Goal: Information Seeking & Learning: Learn about a topic

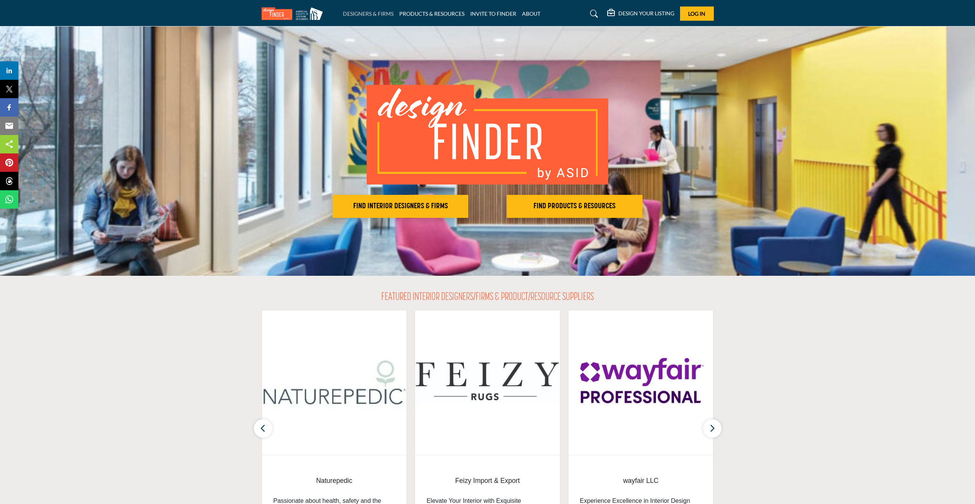
click at [354, 11] on link "DESIGNERS & FIRMS" at bounding box center [368, 13] width 51 height 7
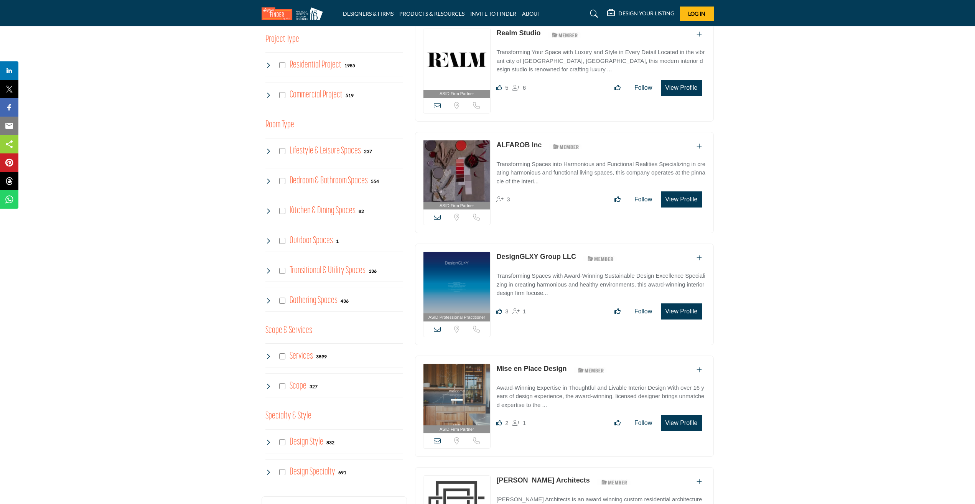
scroll to position [307, 0]
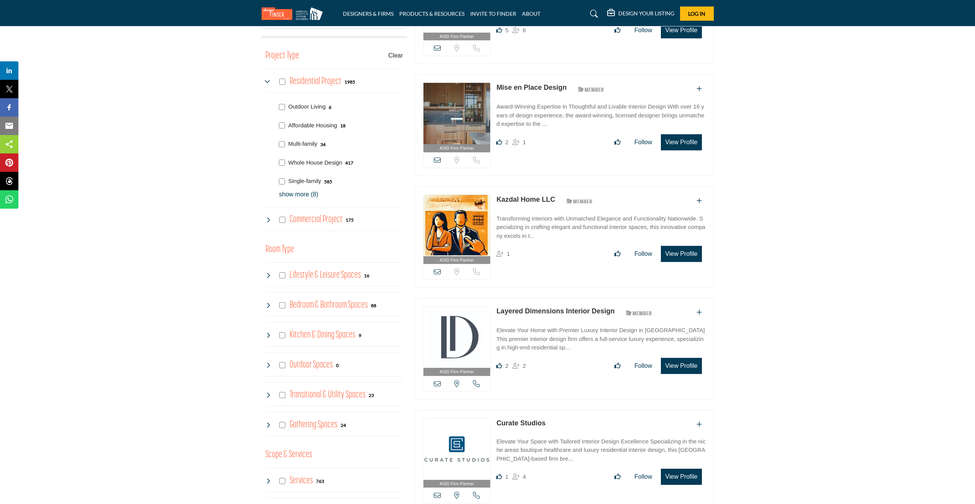
scroll to position [115, 0]
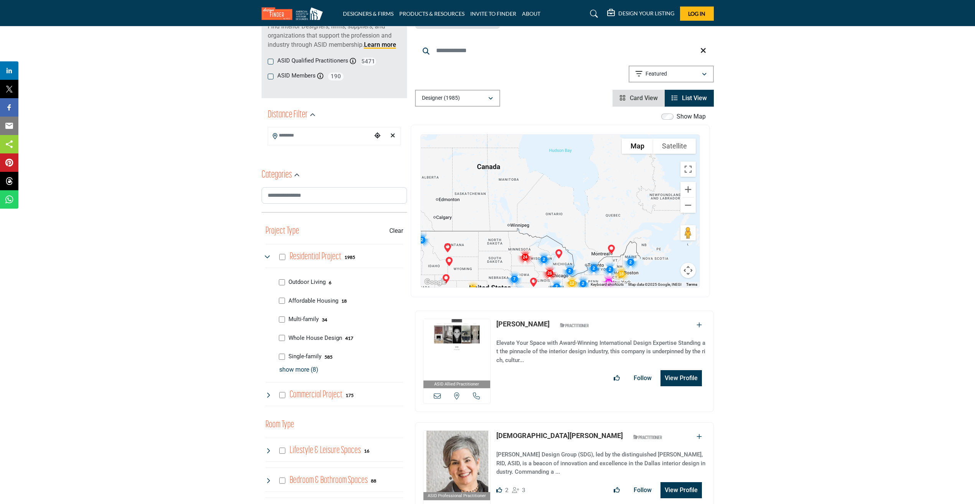
drag, startPoint x: 608, startPoint y: 184, endPoint x: 600, endPoint y: 245, distance: 61.6
click at [546, 287] on div "To navigate, press the arrow keys." at bounding box center [641, 287] width 279 height 0
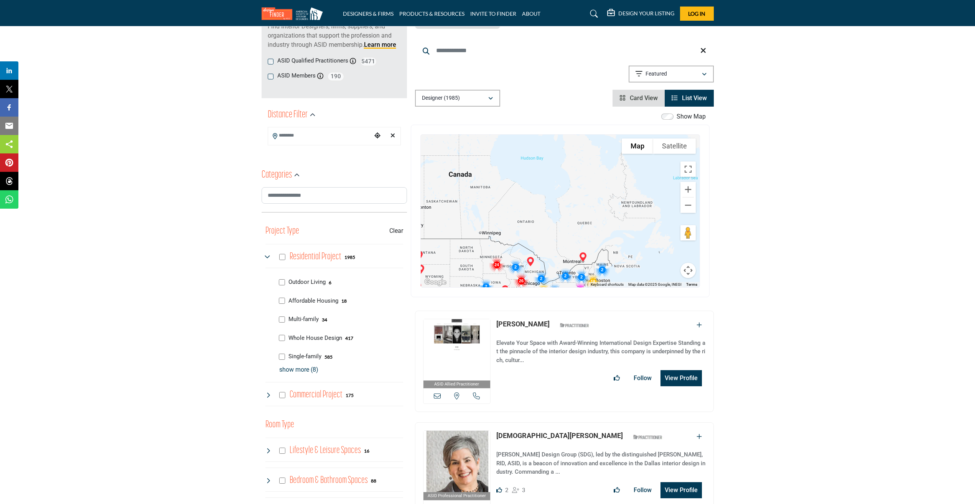
drag, startPoint x: 627, startPoint y: 196, endPoint x: 600, endPoint y: 199, distance: 26.7
click at [600, 199] on div at bounding box center [560, 211] width 279 height 153
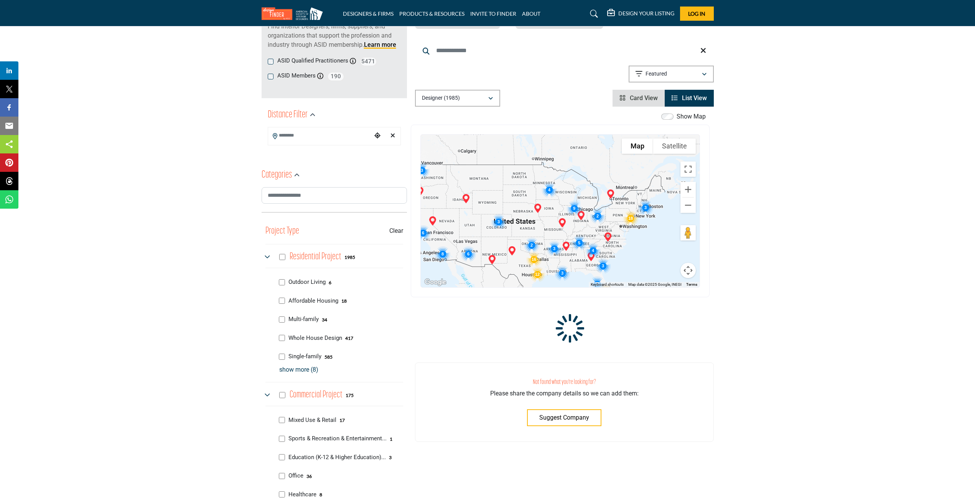
drag, startPoint x: 644, startPoint y: 172, endPoint x: 583, endPoint y: 190, distance: 63.7
click at [583, 190] on div at bounding box center [560, 211] width 279 height 153
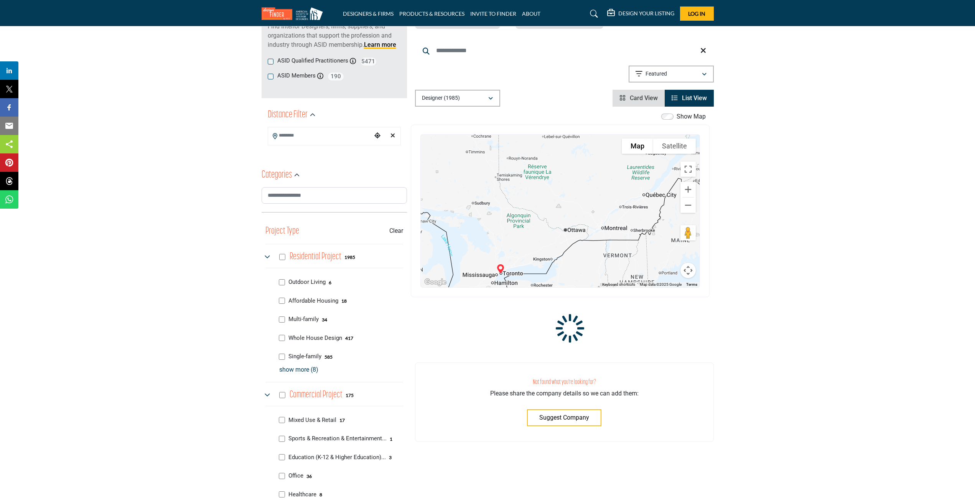
click at [553, 204] on div at bounding box center [560, 211] width 279 height 153
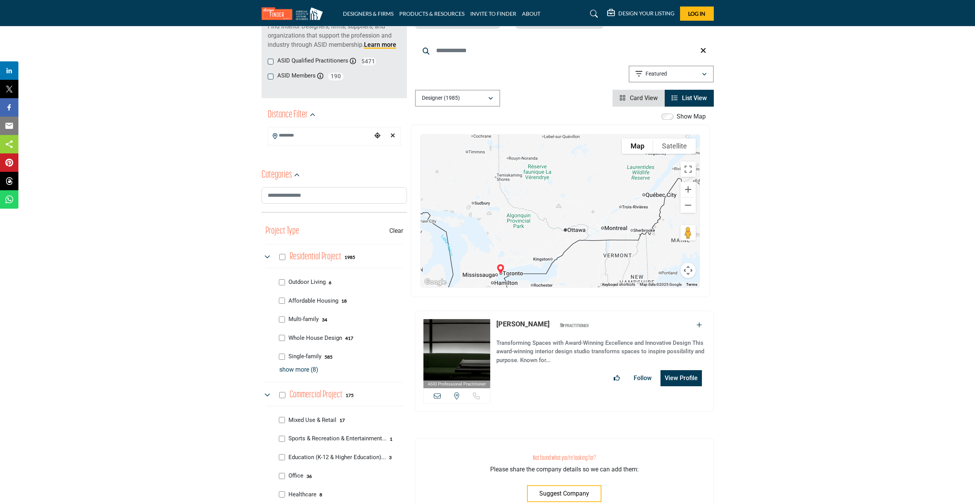
drag, startPoint x: 617, startPoint y: 230, endPoint x: 570, endPoint y: 226, distance: 47.4
click at [570, 226] on div at bounding box center [560, 211] width 279 height 153
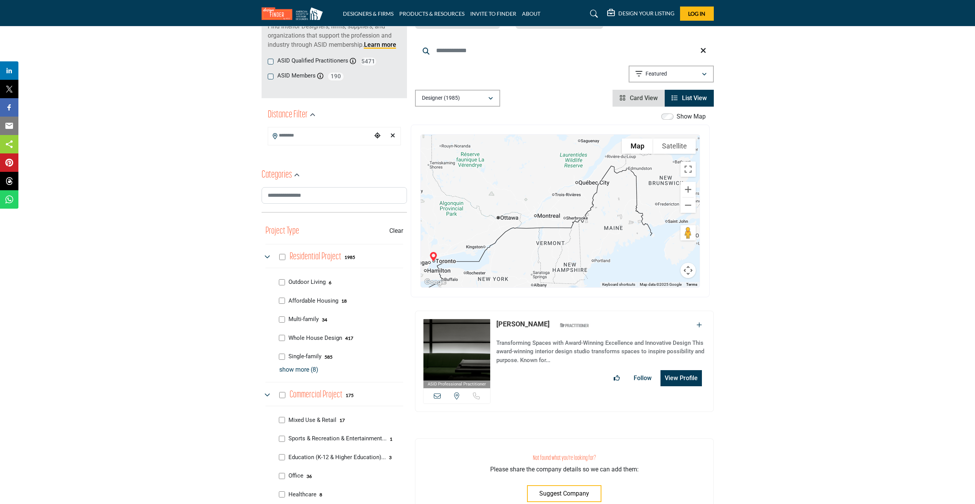
drag, startPoint x: 580, startPoint y: 226, endPoint x: 517, endPoint y: 211, distance: 64.2
click at [512, 214] on div at bounding box center [560, 211] width 279 height 153
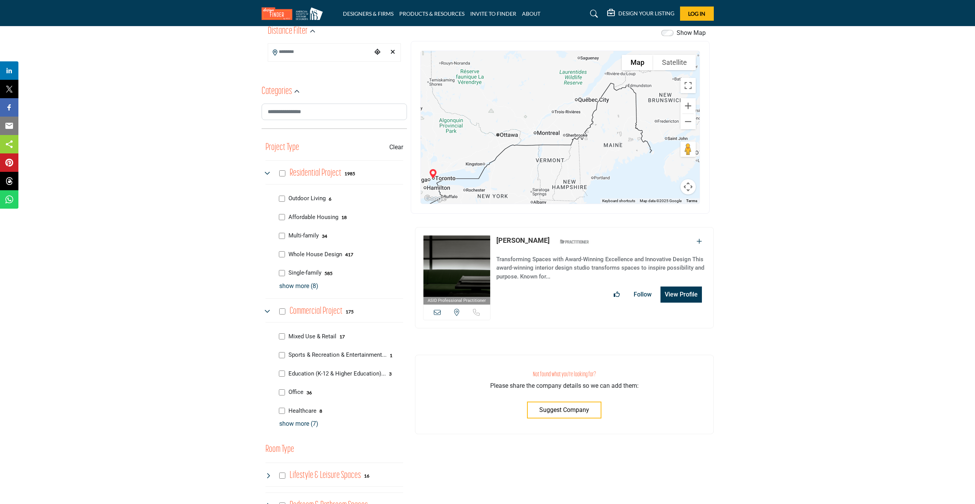
scroll to position [230, 0]
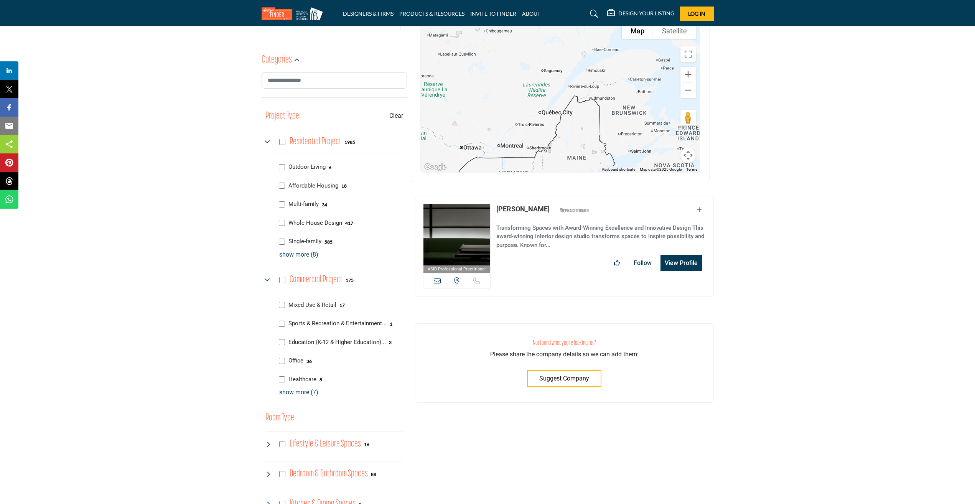
drag, startPoint x: 574, startPoint y: 93, endPoint x: 588, endPoint y: 119, distance: 29.2
click at [588, 119] on div at bounding box center [560, 96] width 279 height 153
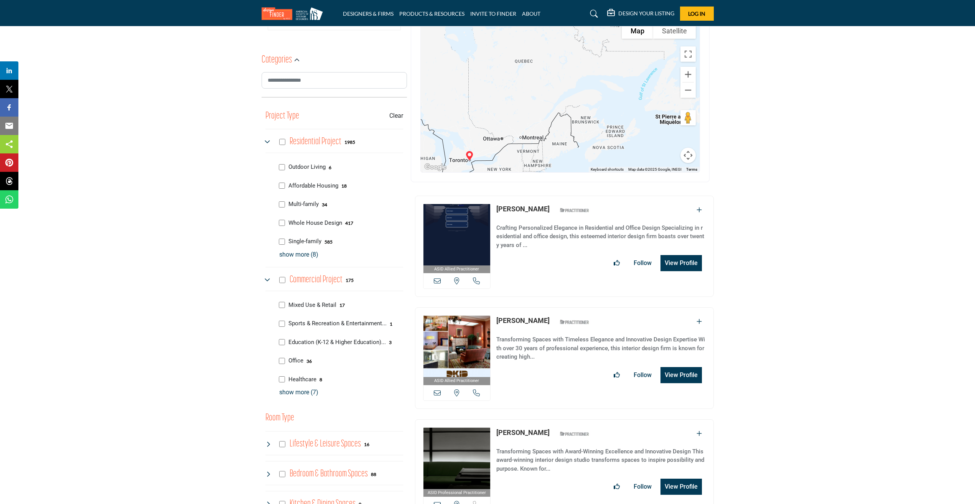
drag, startPoint x: 596, startPoint y: 82, endPoint x: 544, endPoint y: 114, distance: 60.9
click at [544, 114] on div at bounding box center [560, 96] width 279 height 153
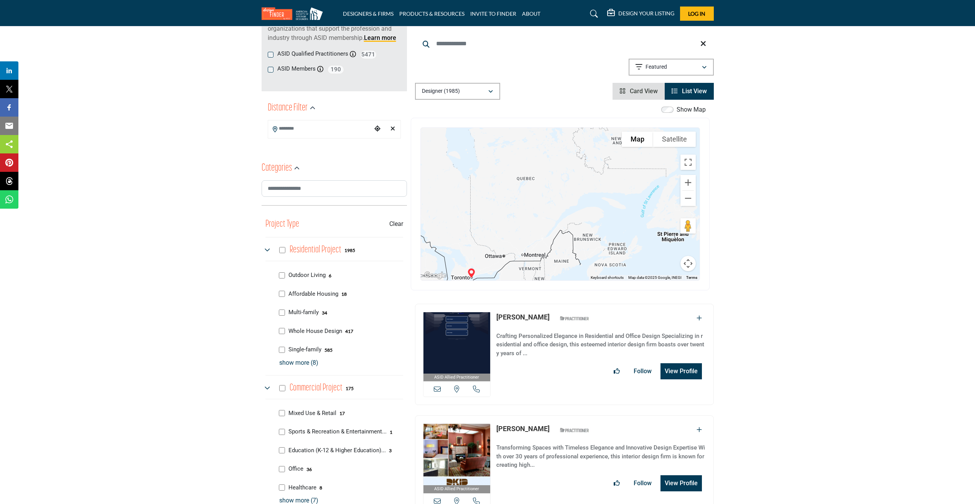
scroll to position [115, 0]
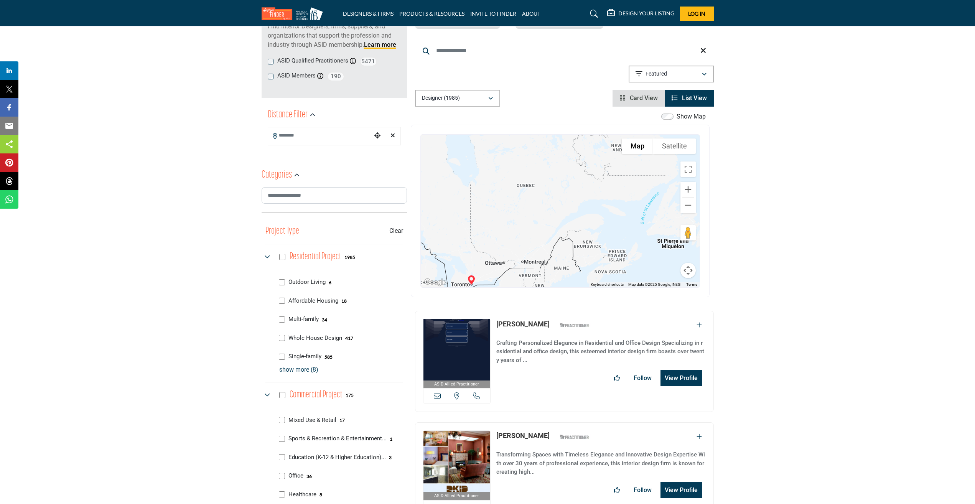
click at [483, 98] on div "Designer (1985)" at bounding box center [455, 98] width 66 height 9
click at [439, 117] on b "(2180)" at bounding box center [438, 119] width 15 height 7
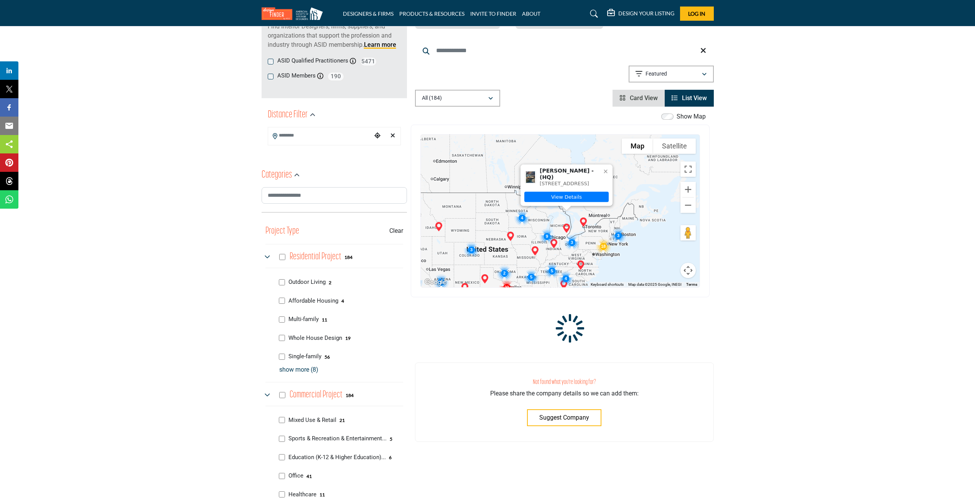
drag, startPoint x: 630, startPoint y: 184, endPoint x: 566, endPoint y: 203, distance: 66.6
click at [549, 249] on div "Karen Sellenraad - (HQ) 405 Fox Hills Dr N, Bloomfield Hills, MI 48304-1309, US…" at bounding box center [639, 249] width 279 height 0
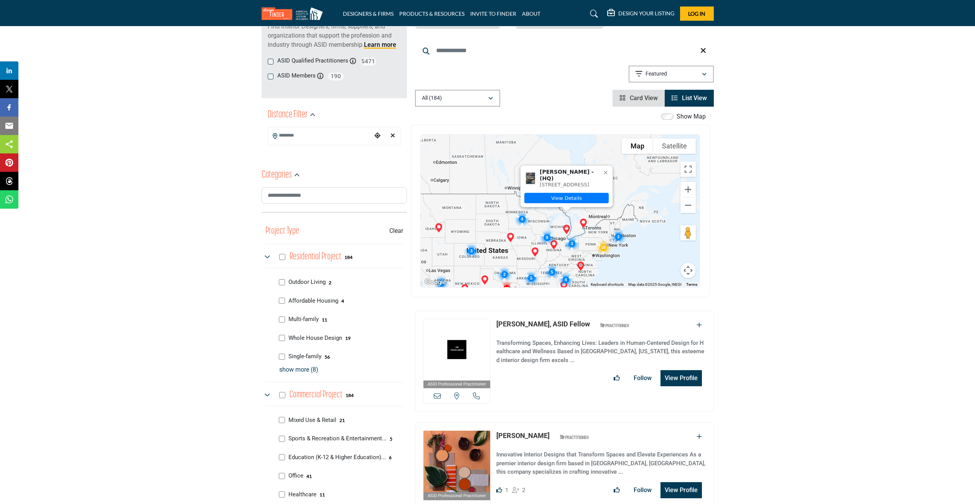
drag, startPoint x: 640, startPoint y: 194, endPoint x: 631, endPoint y: 195, distance: 9.2
click at [640, 194] on div "Karen Sellenraad - (HQ) 405 Fox Hills Dr N, Bloomfield Hills, MI 48304-1309, US…" at bounding box center [560, 211] width 279 height 153
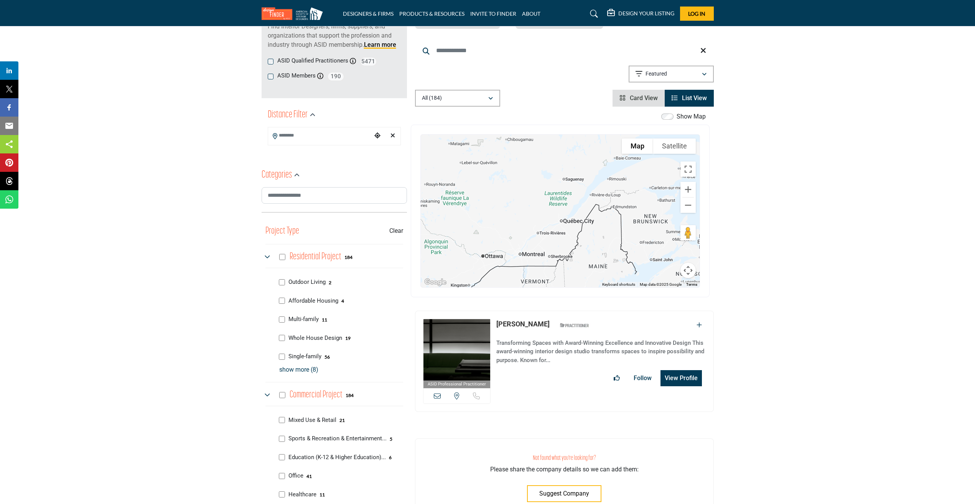
drag, startPoint x: 622, startPoint y: 249, endPoint x: 558, endPoint y: 257, distance: 64.2
click at [536, 263] on div at bounding box center [560, 211] width 279 height 153
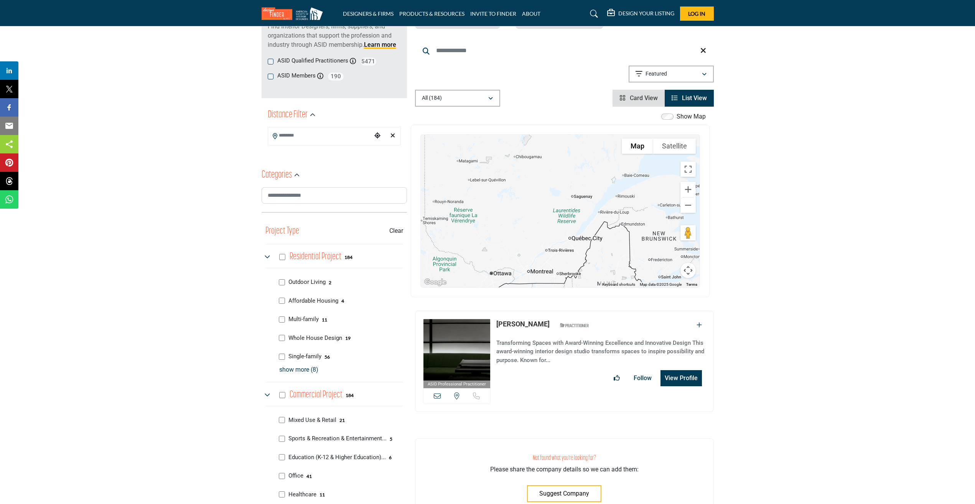
drag, startPoint x: 589, startPoint y: 229, endPoint x: 595, endPoint y: 239, distance: 11.3
click at [595, 239] on div at bounding box center [560, 211] width 279 height 153
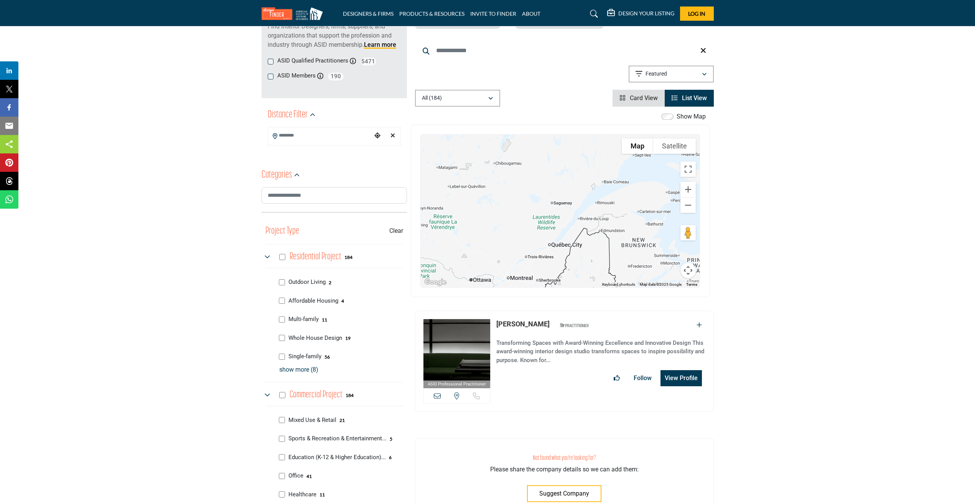
click at [588, 220] on div at bounding box center [560, 211] width 279 height 153
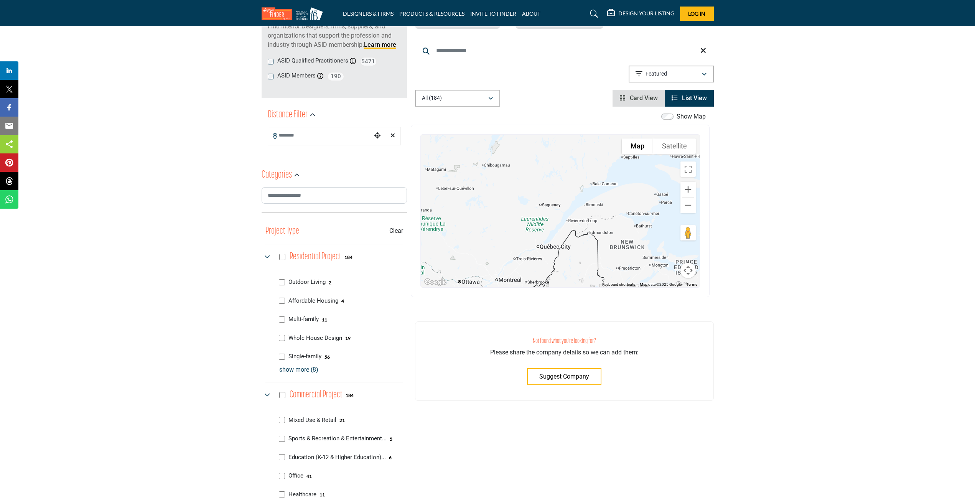
click at [354, 135] on input "Search Location" at bounding box center [320, 135] width 104 height 15
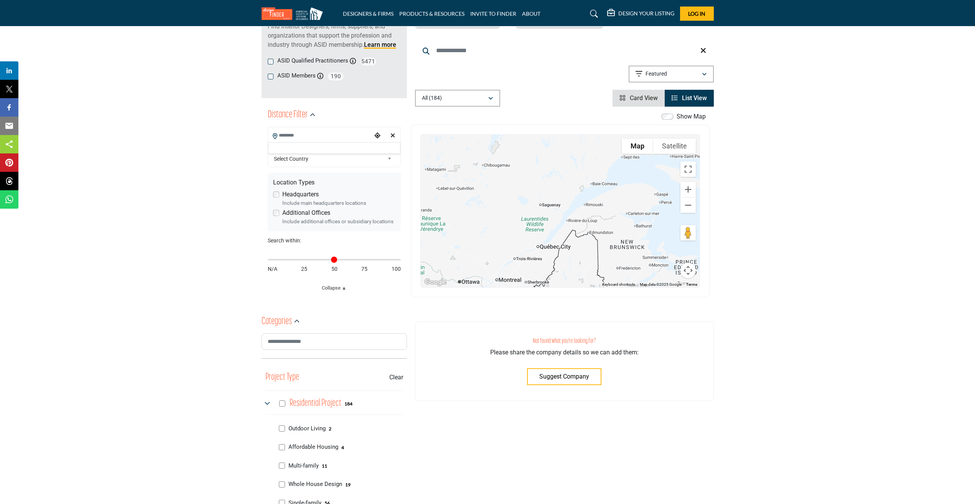
click at [288, 142] on div at bounding box center [334, 148] width 132 height 12
click at [292, 137] on input "Search Location" at bounding box center [320, 135] width 104 height 15
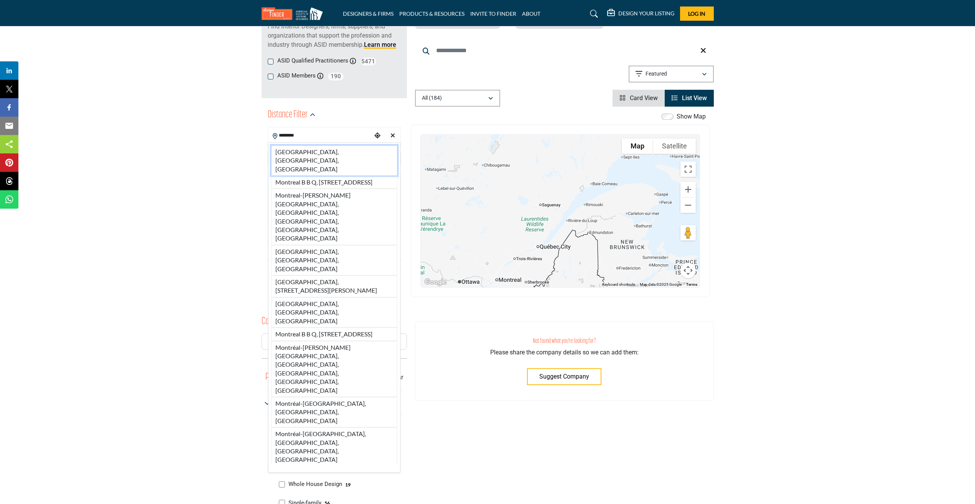
click at [334, 150] on li "Montréal, QC, CAN" at bounding box center [334, 160] width 126 height 30
type input "**********"
type input "***"
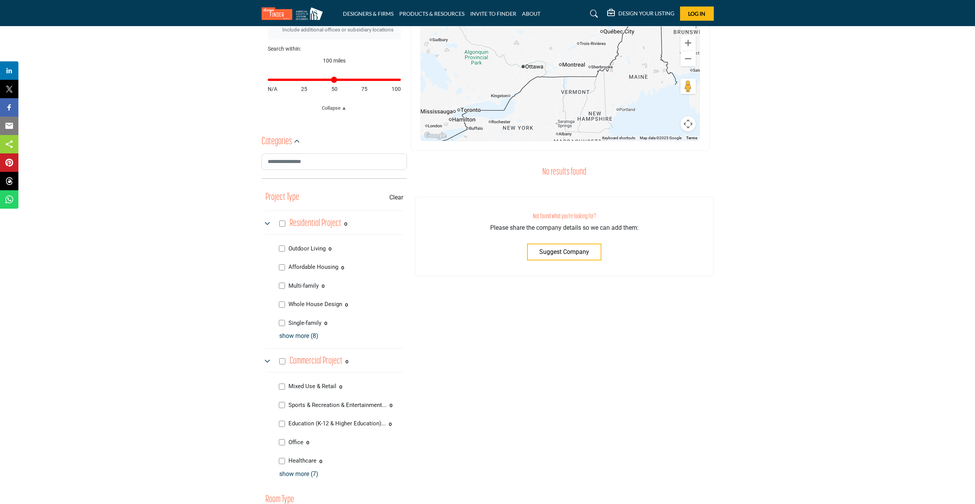
scroll to position [77, 0]
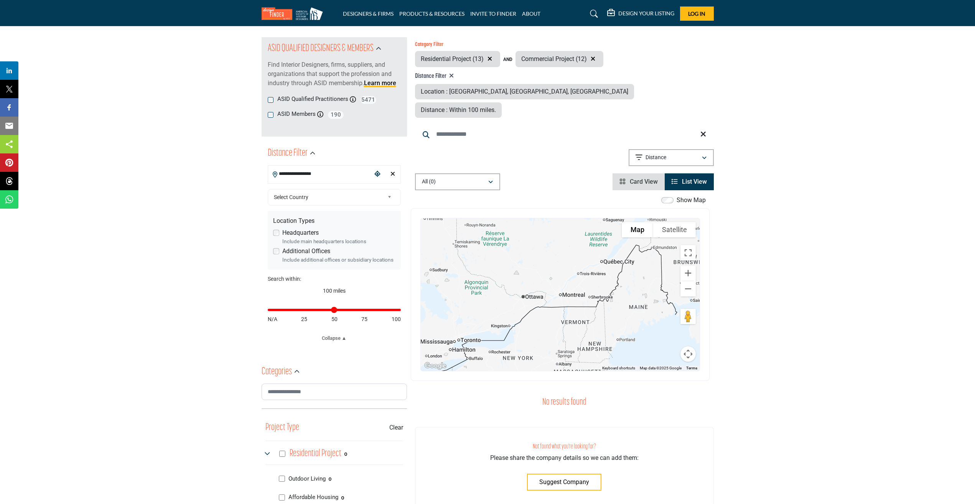
click at [390, 173] on div "Clear search location" at bounding box center [393, 174] width 12 height 17
click at [389, 196] on b at bounding box center [391, 198] width 7 height 10
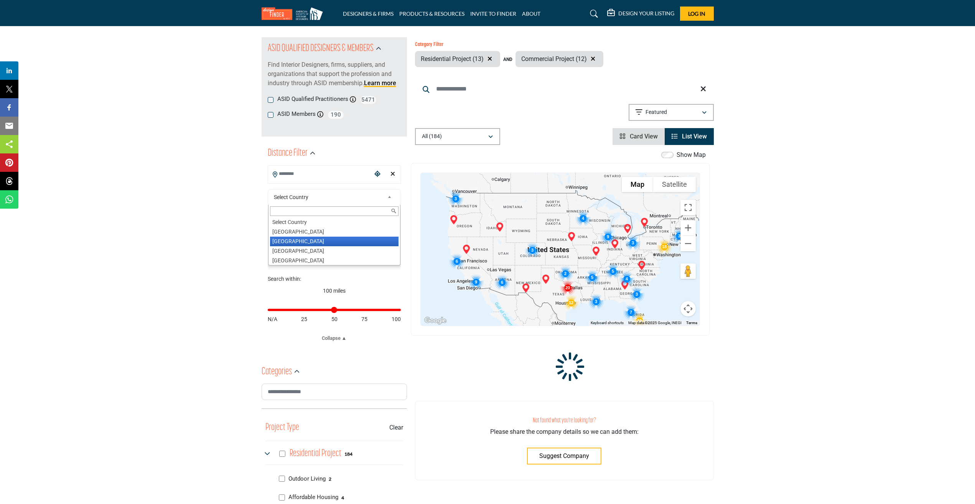
click at [288, 239] on li "Canada" at bounding box center [334, 242] width 129 height 10
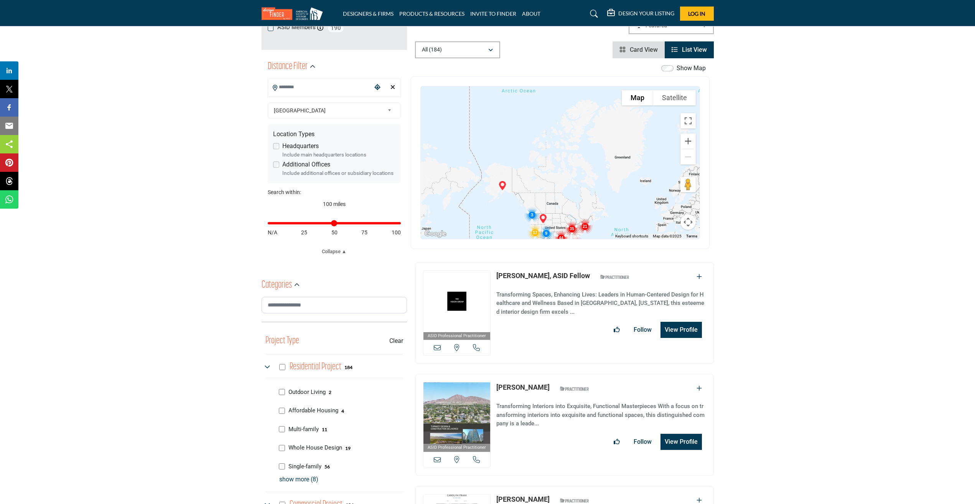
scroll to position [192, 0]
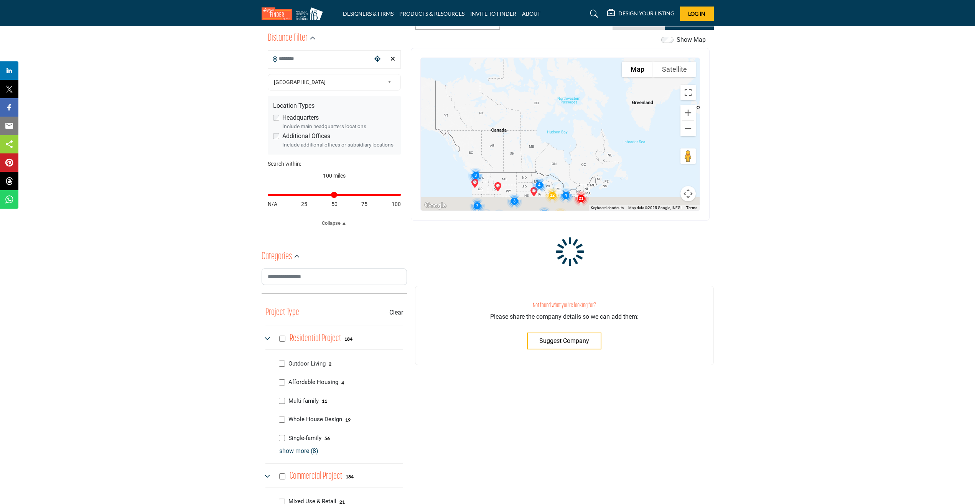
drag, startPoint x: 599, startPoint y: 169, endPoint x: 580, endPoint y: 129, distance: 44.1
click at [580, 129] on div at bounding box center [560, 134] width 279 height 153
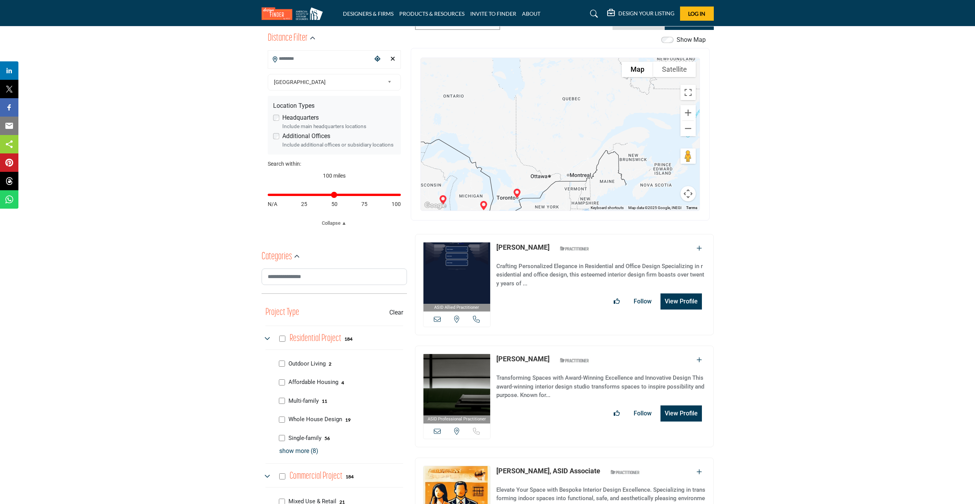
drag, startPoint x: 607, startPoint y: 169, endPoint x: 558, endPoint y: 159, distance: 50.2
click at [558, 159] on div at bounding box center [560, 134] width 279 height 153
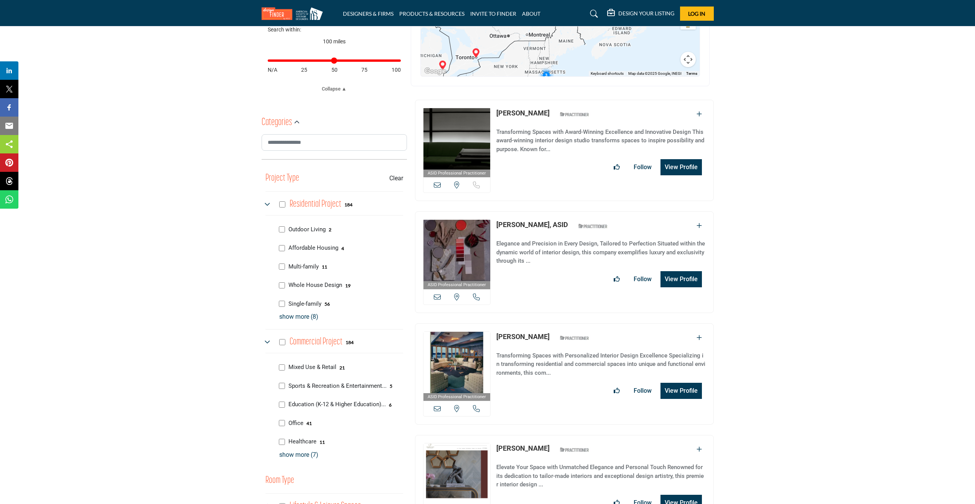
scroll to position [422, 0]
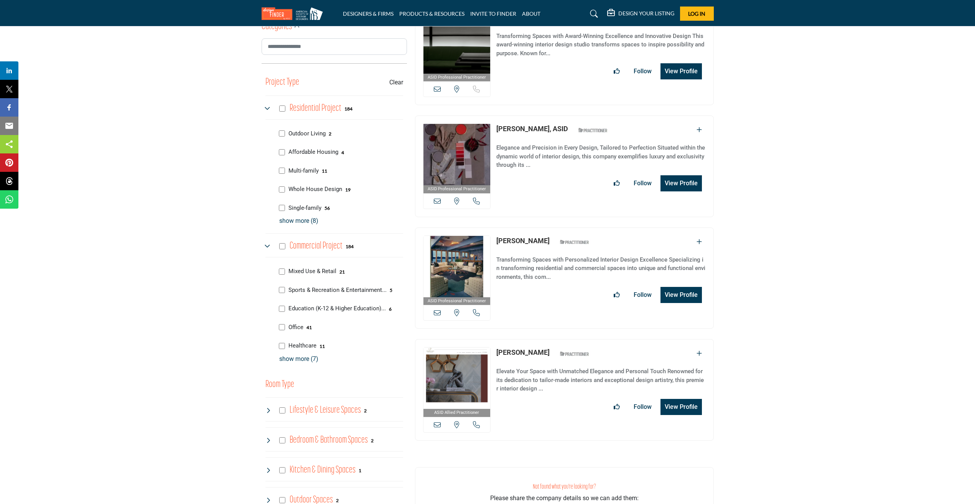
click at [393, 83] on buton "Clear" at bounding box center [396, 82] width 14 height 9
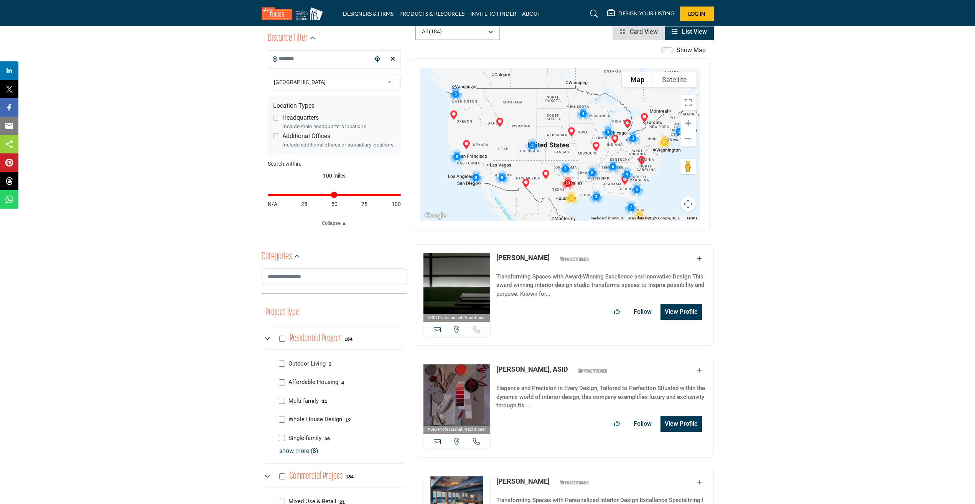
scroll to position [153, 0]
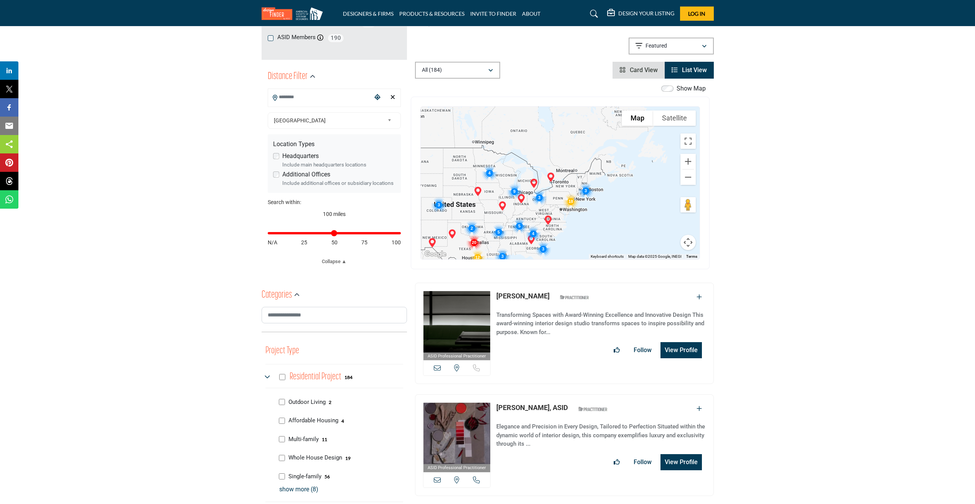
drag, startPoint x: 625, startPoint y: 151, endPoint x: 538, endPoint y: 172, distance: 89.5
click at [528, 172] on div at bounding box center [560, 183] width 279 height 153
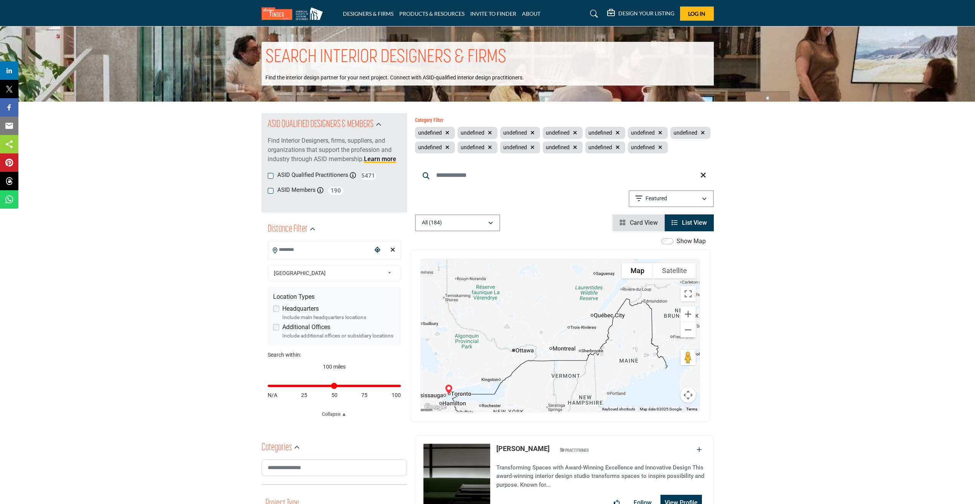
scroll to position [0, 0]
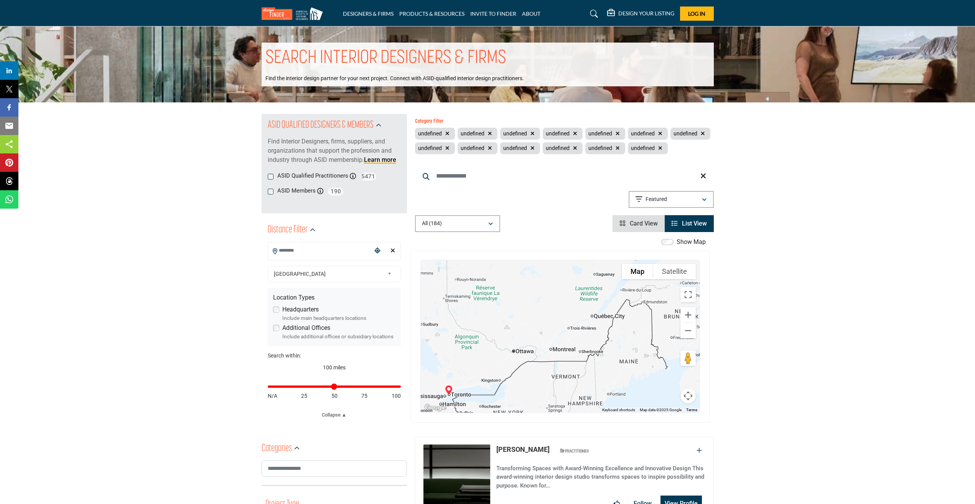
click at [448, 134] on icon "button" at bounding box center [448, 133] width 4 height 5
click at [450, 146] on div "Category Filter undefined undefined undefined undefined undefined undefined und…" at bounding box center [564, 173] width 299 height 118
click at [441, 149] on div "Category Filter undefined undefined undefined undefined undefined undefined und…" at bounding box center [564, 173] width 299 height 118
click at [445, 148] on div "Category Filter undefined undefined undefined undefined undefined undefined und…" at bounding box center [564, 173] width 299 height 118
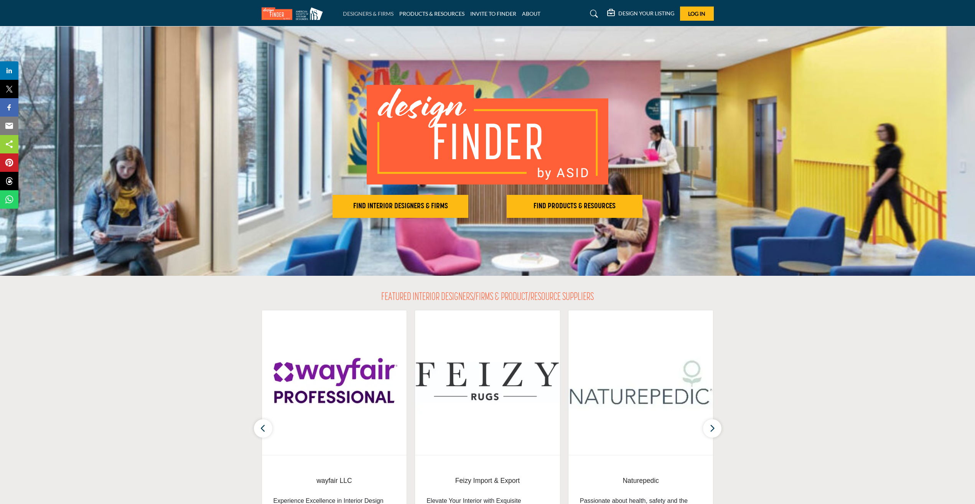
click at [367, 11] on link "DESIGNERS & FIRMS" at bounding box center [368, 13] width 51 height 7
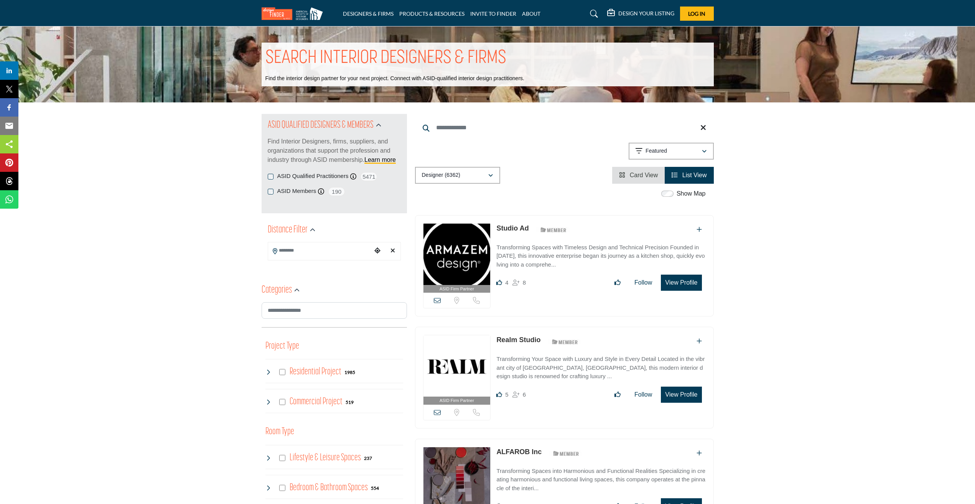
click at [627, 176] on link "Card View" at bounding box center [638, 175] width 39 height 7
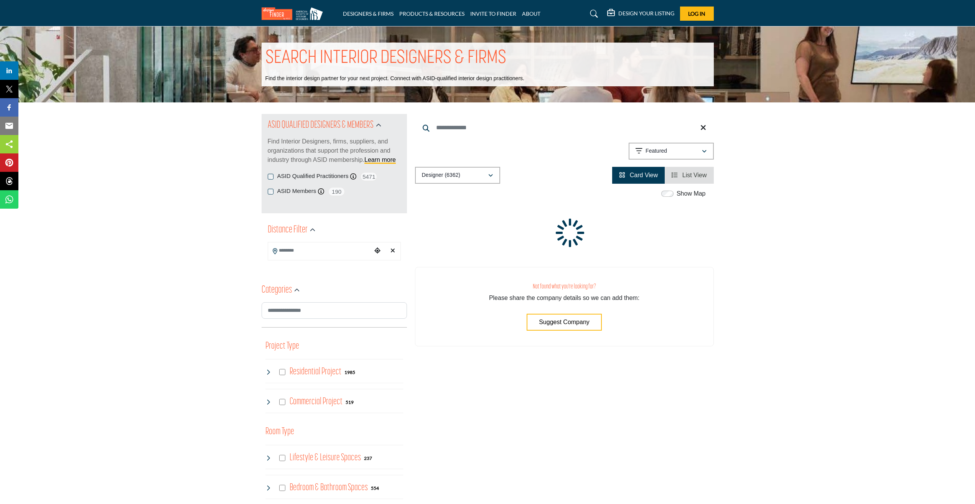
click at [689, 177] on span "List View" at bounding box center [695, 175] width 25 height 7
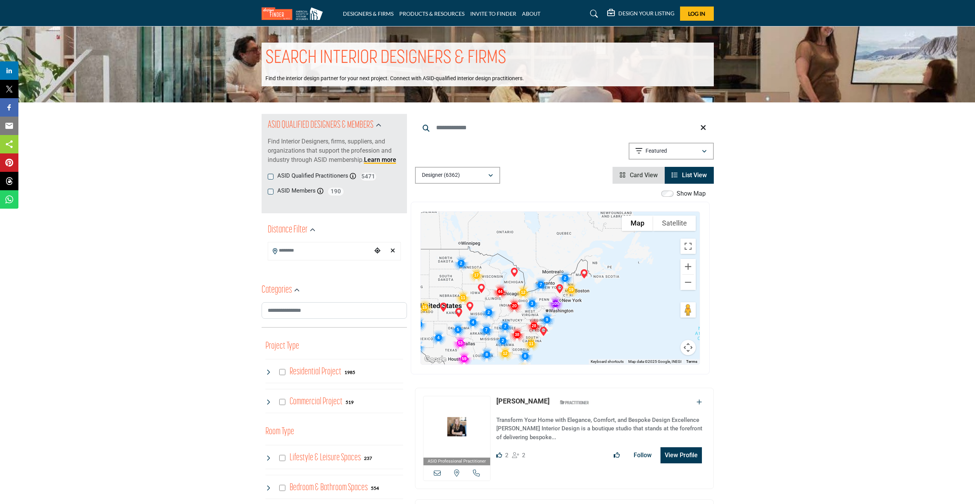
drag, startPoint x: 598, startPoint y: 273, endPoint x: 545, endPoint y: 288, distance: 54.8
click at [545, 288] on img "Cluster of 7 locations (7 HQ, 0 Branches)\aClick to view companies" at bounding box center [540, 284] width 21 height 21
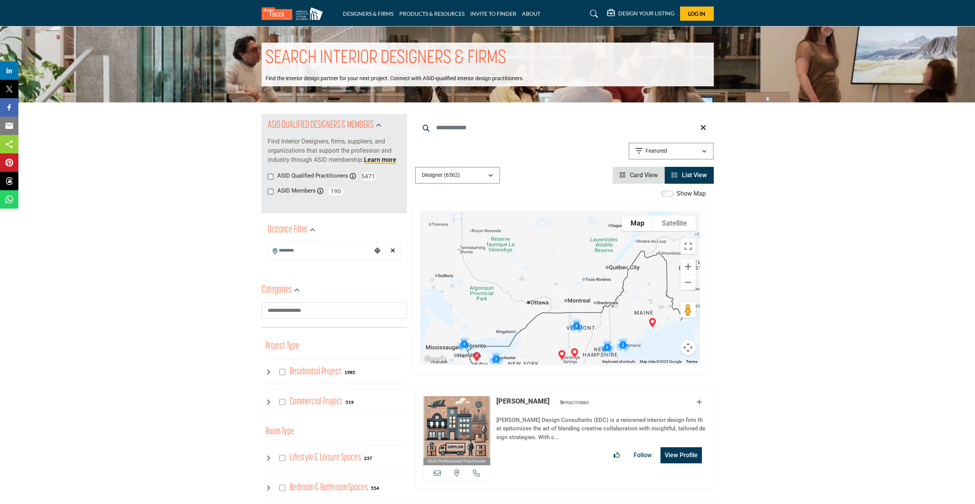
drag, startPoint x: 570, startPoint y: 271, endPoint x: 568, endPoint y: 254, distance: 17.4
click at [568, 254] on div "To navigate, press the arrow keys." at bounding box center [560, 288] width 279 height 153
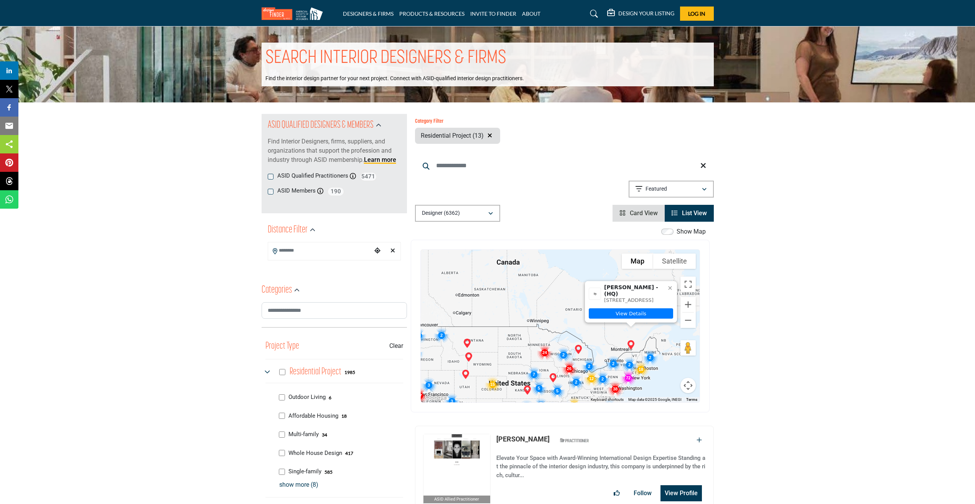
drag, startPoint x: 602, startPoint y: 279, endPoint x: 665, endPoint y: 299, distance: 66.4
click at [665, 299] on div "Cynthia Adelson - (HQ) 4920 Boul Demaisonneuve West, Suite 403, H3Z-1N1, CAN" at bounding box center [631, 293] width 92 height 25
drag, startPoint x: 665, startPoint y: 299, endPoint x: 630, endPoint y: 344, distance: 57.7
click at [630, 344] on img "Cynthia Adelson (HQ)" at bounding box center [631, 344] width 15 height 15
click at [630, 312] on link "View Details" at bounding box center [631, 314] width 84 height 10
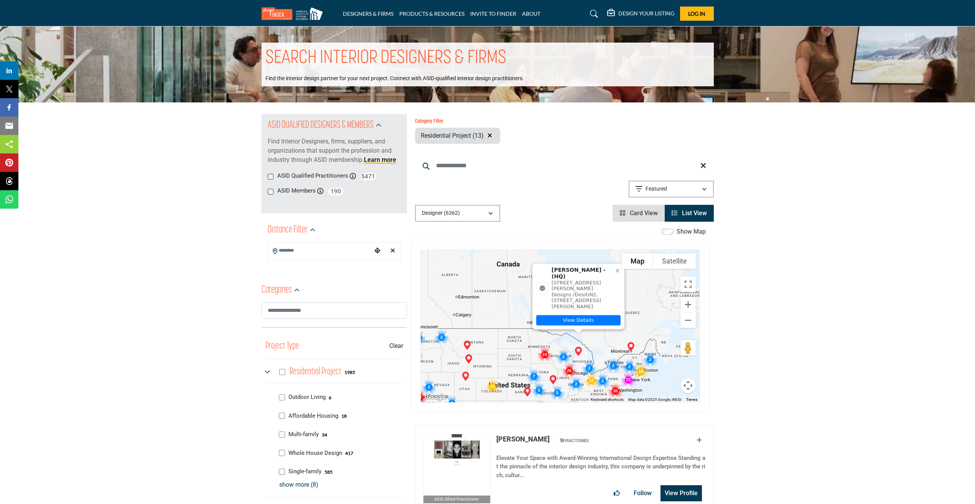
click at [455, 453] on img at bounding box center [457, 464] width 67 height 61
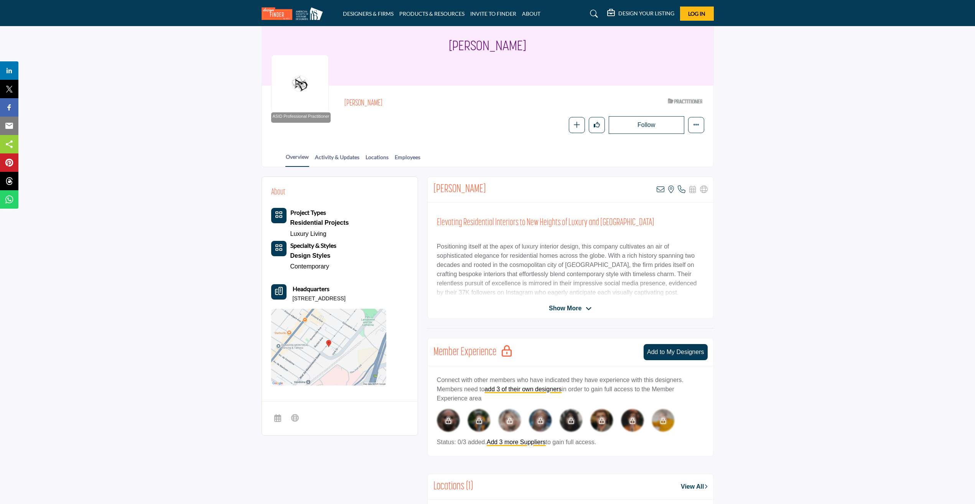
scroll to position [77, 0]
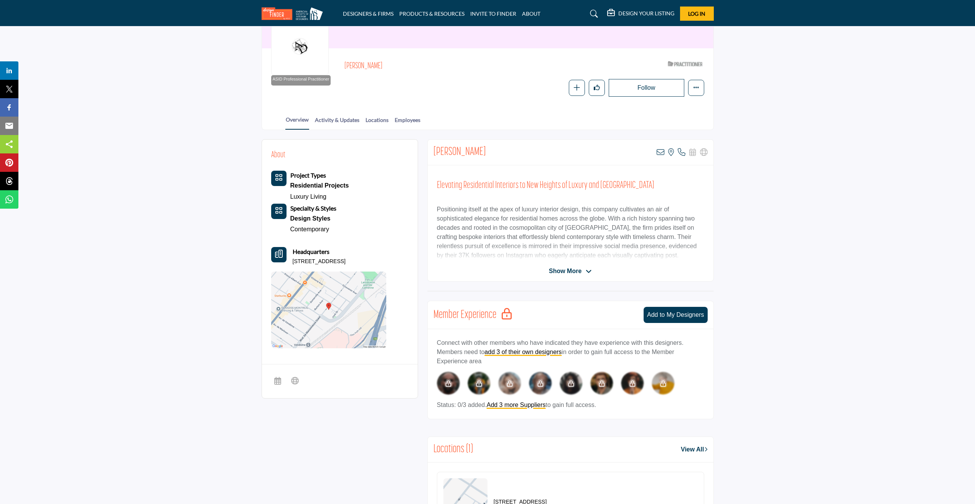
drag, startPoint x: 501, startPoint y: 152, endPoint x: 426, endPoint y: 151, distance: 75.2
click at [426, 151] on div "About Project Types Residential Projects Luxury Living Specialty & Styles Desig…" at bounding box center [488, 338] width 452 height 399
copy h2 "Cynthia Adelson"
click at [867, 196] on section "About Project Types Residential Projects Luxury Living Specialty & Styles Desig…" at bounding box center [487, 339] width 975 height 418
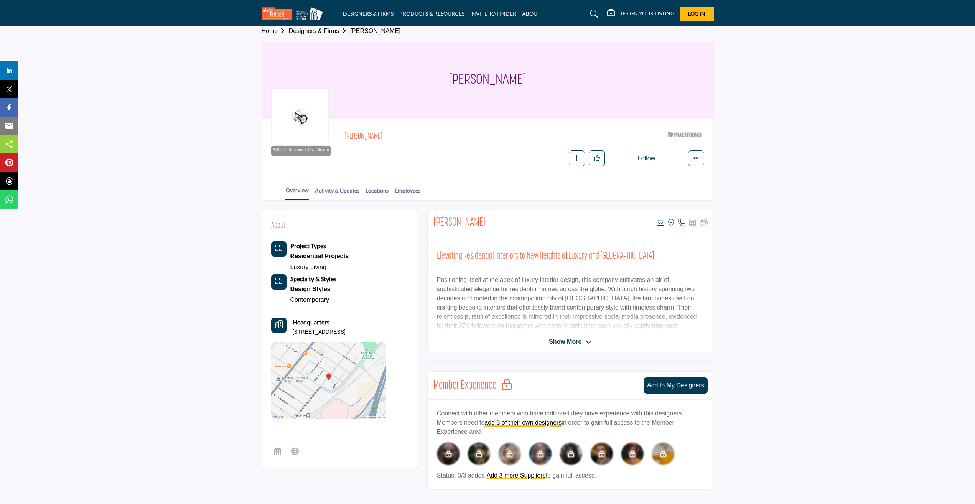
scroll to position [0, 0]
